Goal: Task Accomplishment & Management: Use online tool/utility

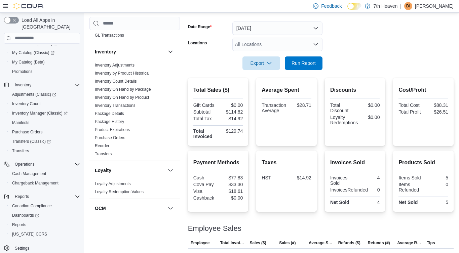
scroll to position [93, 0]
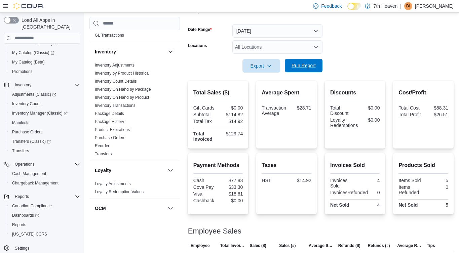
click at [306, 70] on span "Run Report" at bounding box center [304, 65] width 30 height 13
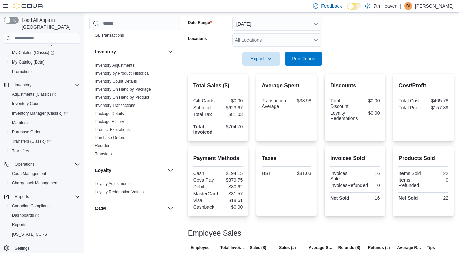
scroll to position [61, 0]
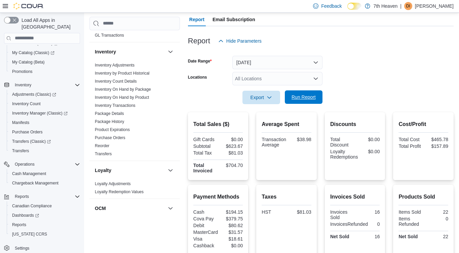
click at [310, 98] on span "Run Report" at bounding box center [304, 97] width 24 height 7
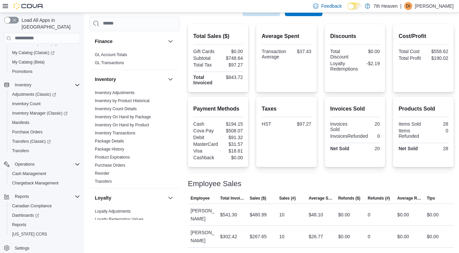
scroll to position [260, 0]
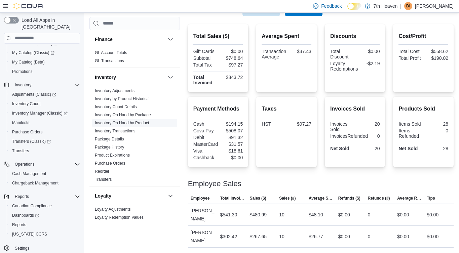
click at [140, 121] on link "Inventory On Hand by Product" at bounding box center [122, 123] width 54 height 5
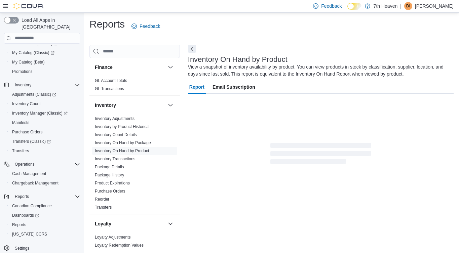
scroll to position [17, 0]
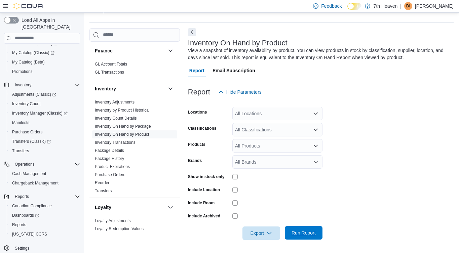
click at [307, 234] on span "Run Report" at bounding box center [304, 233] width 24 height 7
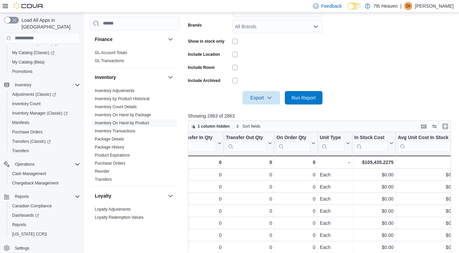
scroll to position [0, 341]
